Goal: Information Seeking & Learning: Learn about a topic

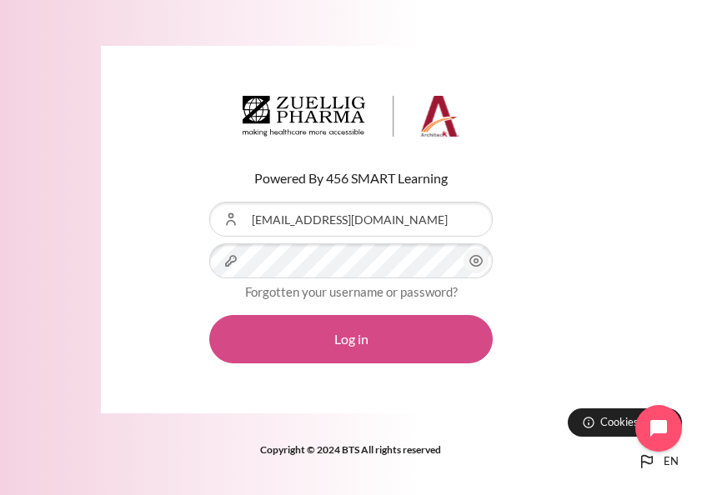
click at [369, 329] on button "Log in" at bounding box center [351, 339] width 284 height 48
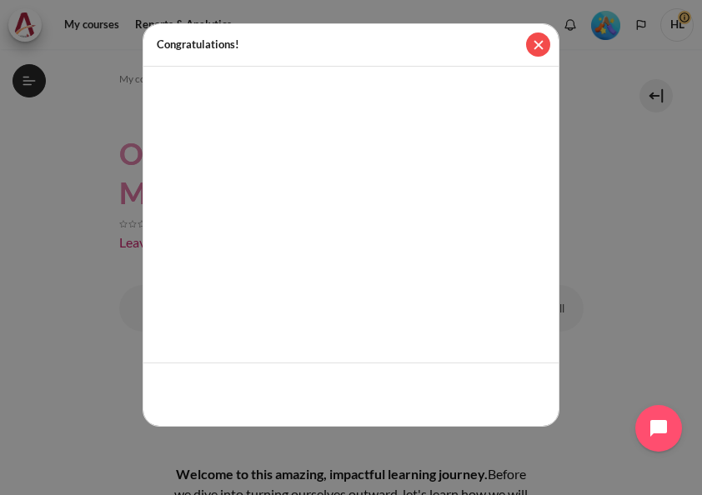
click at [535, 43] on button "Close" at bounding box center [538, 45] width 24 height 24
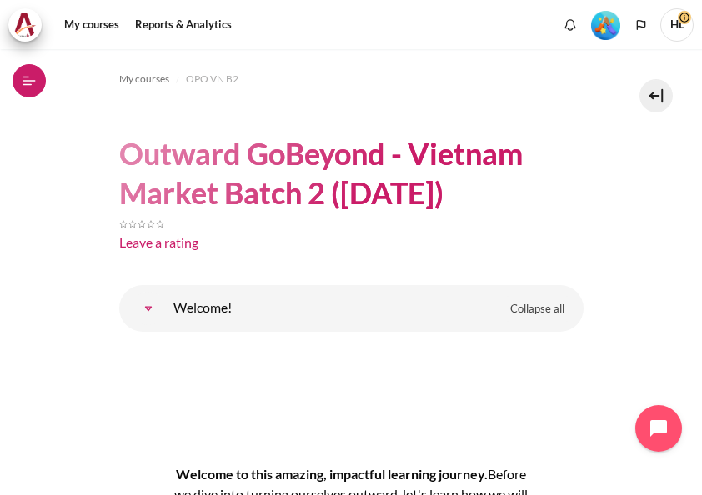
click at [26, 82] on icon at bounding box center [29, 80] width 15 height 15
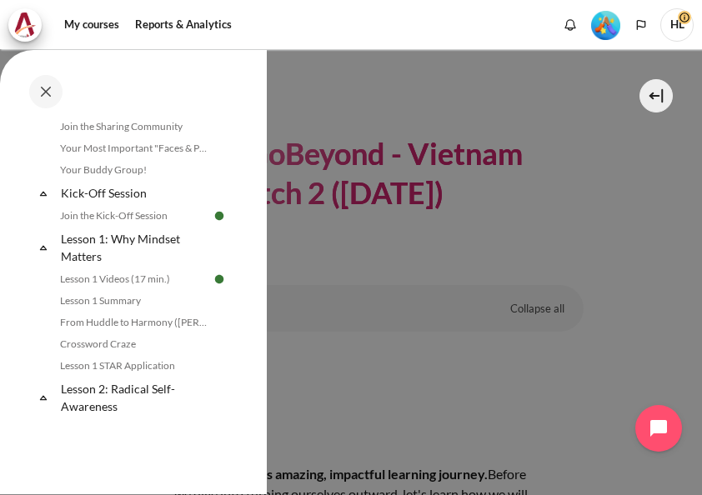
scroll to position [260, 0]
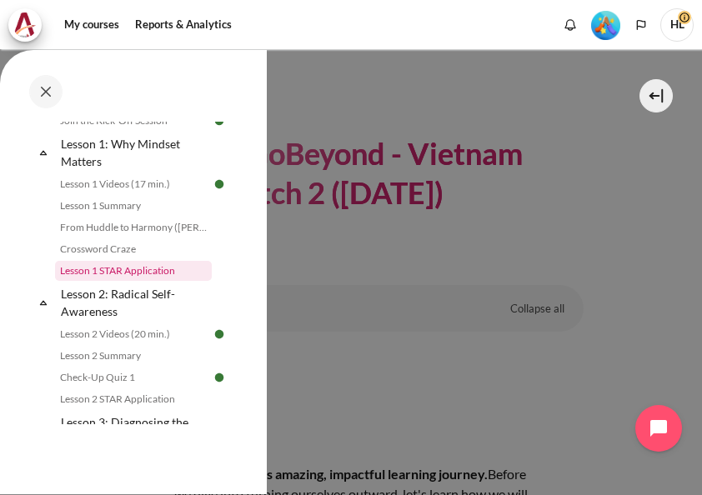
click at [140, 274] on link "Lesson 1 STAR Application" at bounding box center [133, 271] width 157 height 20
